Goal: Task Accomplishment & Management: Manage account settings

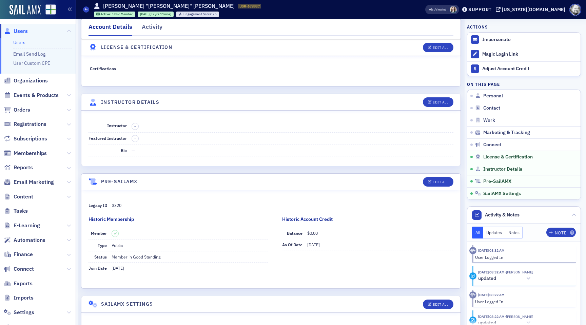
scroll to position [1173, 0]
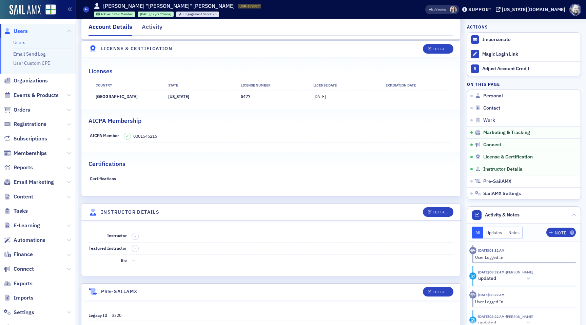
scroll to position [1173, 0]
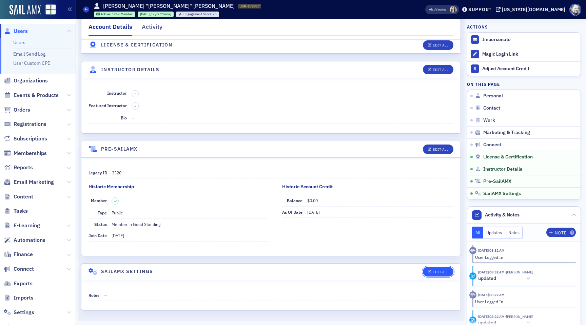
click at [446, 271] on div "Edit All" at bounding box center [441, 272] width 16 height 4
select select "US"
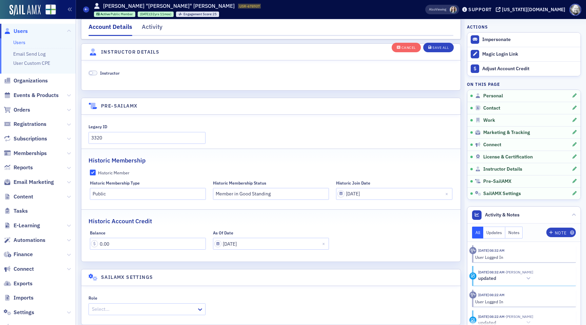
scroll to position [1470, 0]
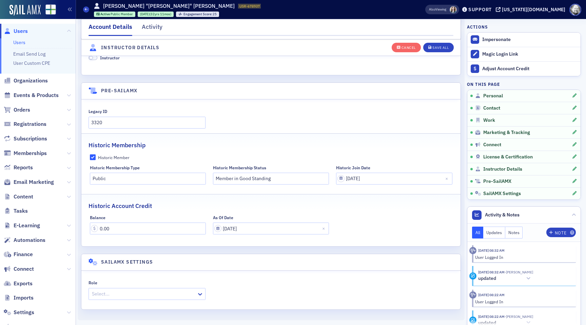
click at [153, 300] on div "Role Select..." at bounding box center [270, 290] width 379 height 38
click at [151, 296] on div at bounding box center [143, 294] width 105 height 8
click at [140, 278] on div "Staff" at bounding box center [147, 276] width 108 height 7
click at [440, 47] on div "Save All" at bounding box center [440, 48] width 16 height 4
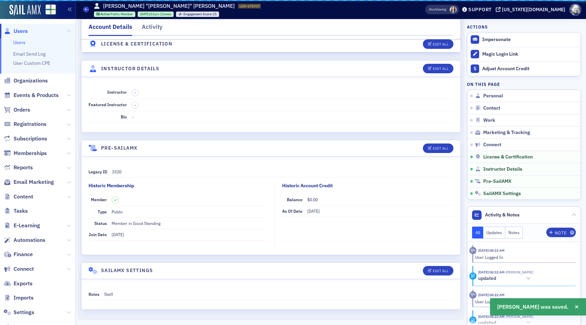
scroll to position [1173, 0]
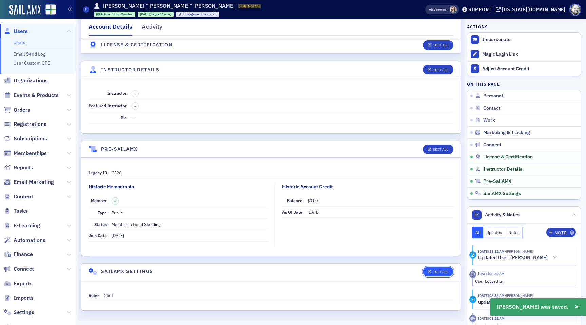
click at [450, 270] on button "Edit All" at bounding box center [438, 271] width 31 height 9
select select "US"
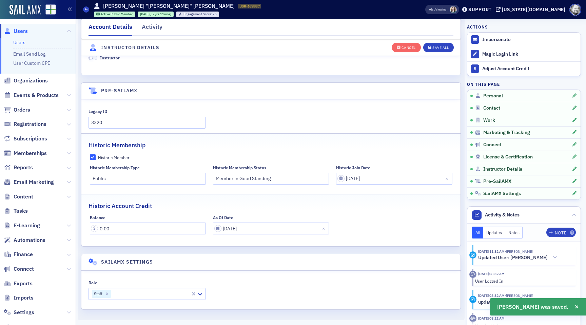
scroll to position [1470, 0]
click at [143, 295] on div at bounding box center [151, 294] width 78 height 8
click at [108, 295] on icon "Remove Staff" at bounding box center [107, 293] width 5 height 5
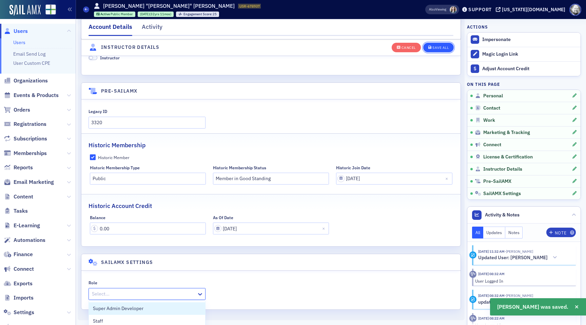
click at [444, 46] on div "Save All" at bounding box center [440, 48] width 16 height 4
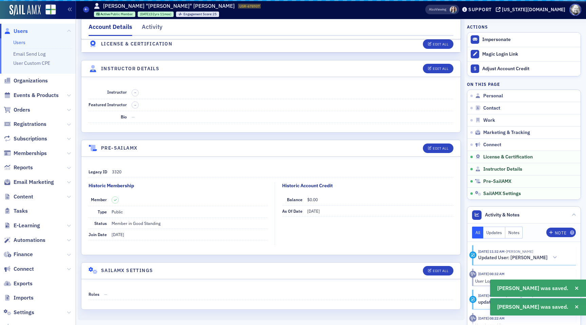
scroll to position [1173, 0]
